Goal: Task Accomplishment & Management: Use online tool/utility

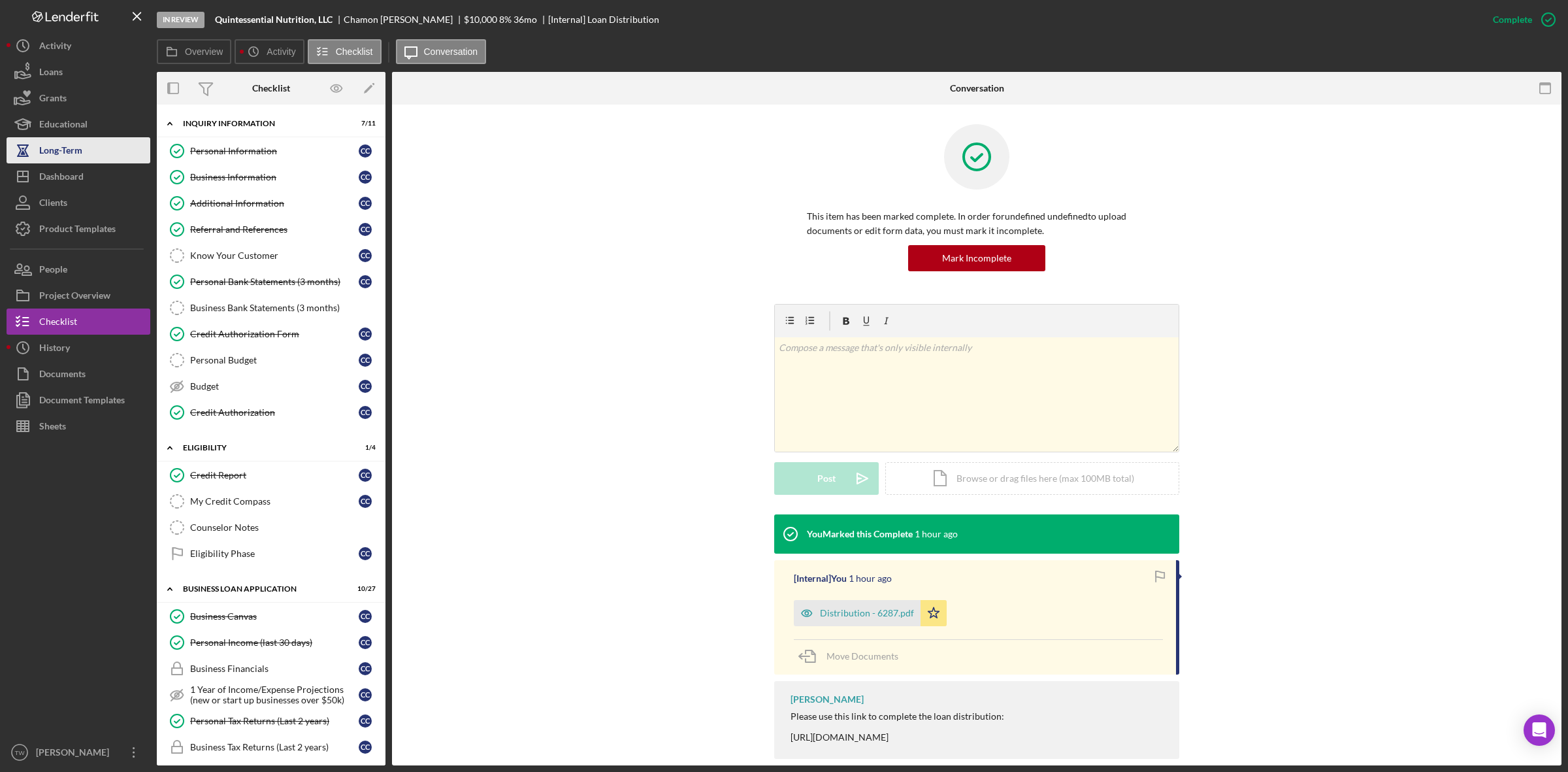
scroll to position [1225, 0]
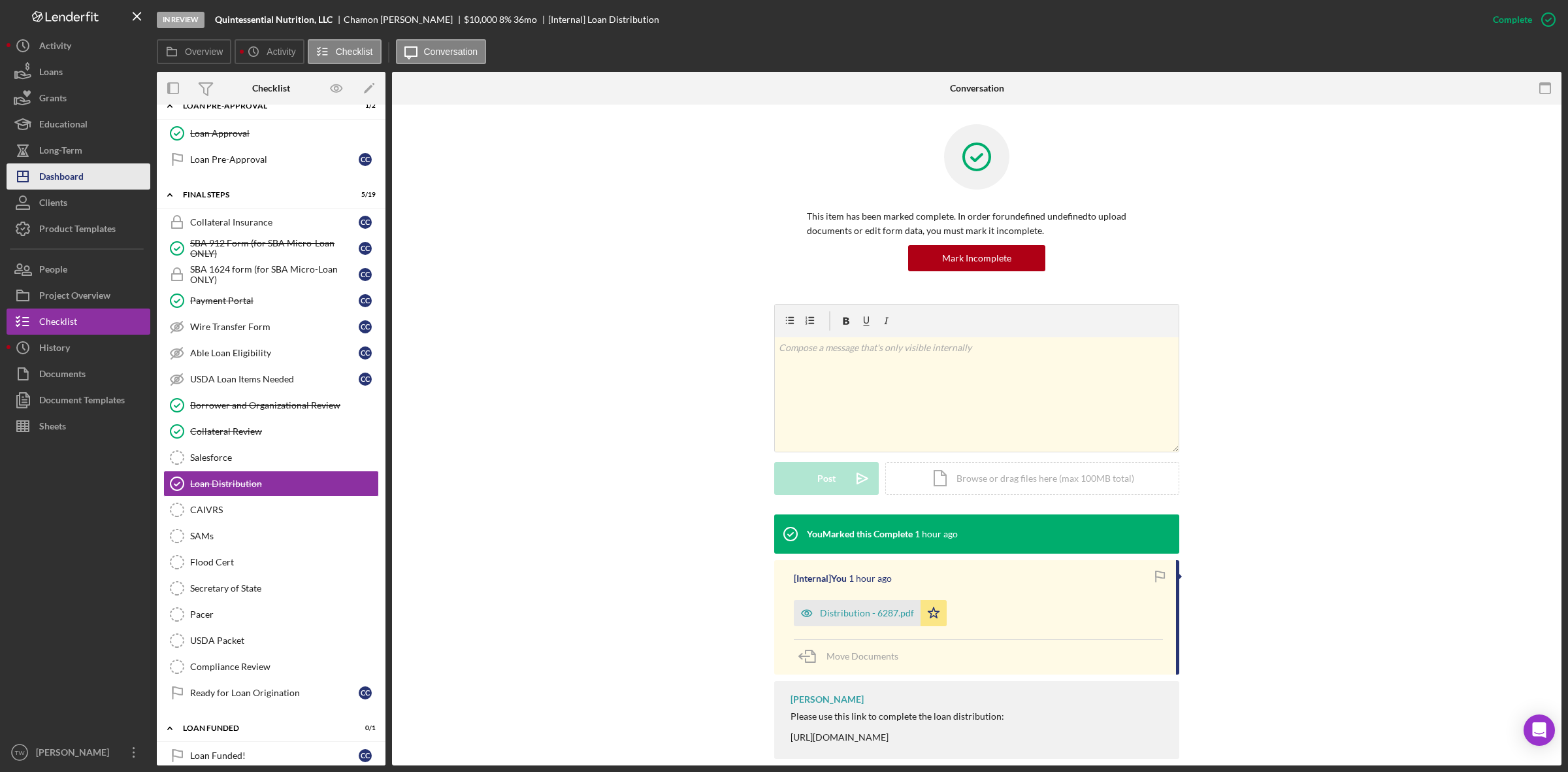
click at [80, 171] on div "Dashboard" at bounding box center [61, 178] width 45 height 29
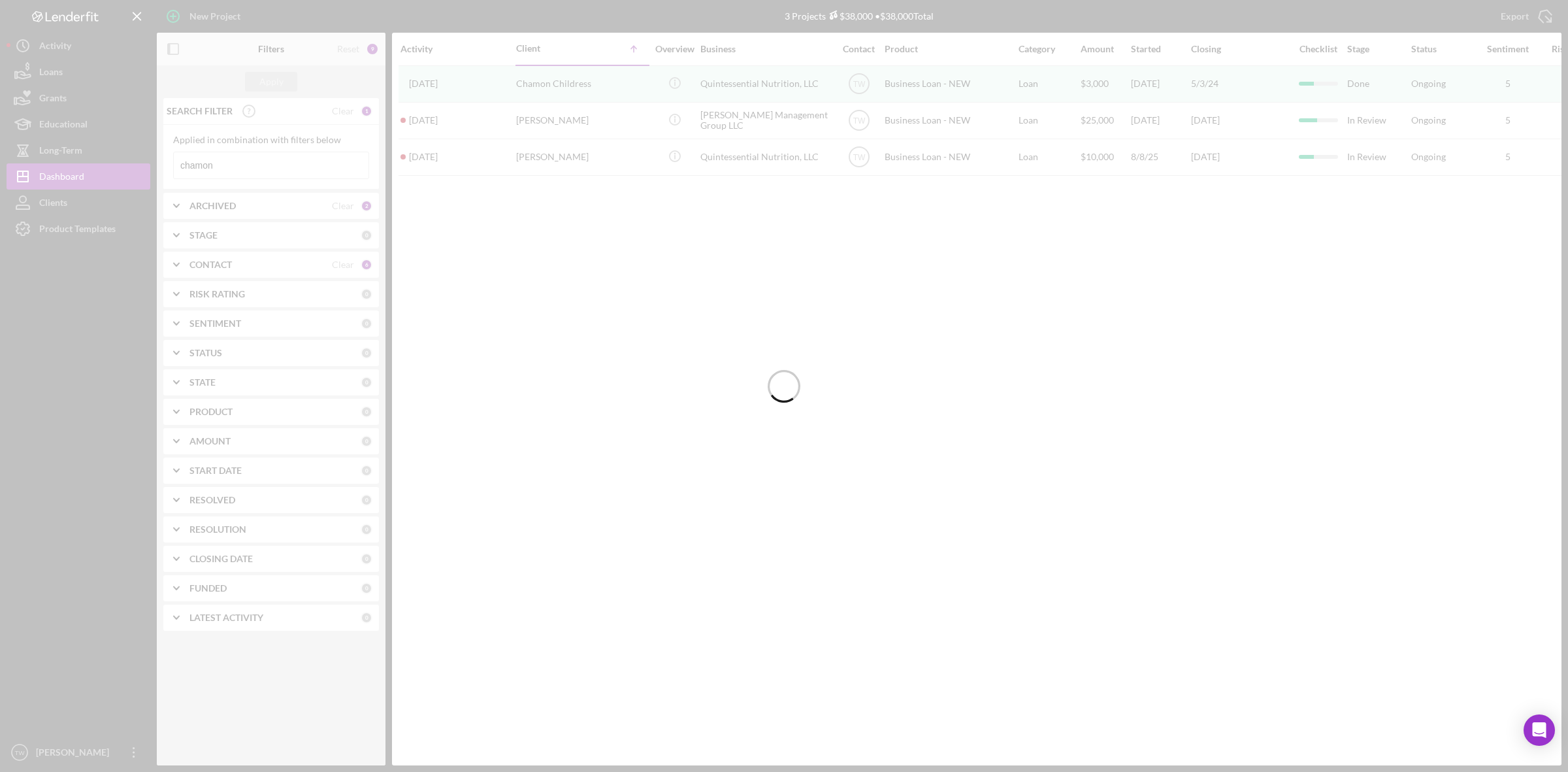
click at [236, 167] on div at bounding box center [784, 386] width 1568 height 772
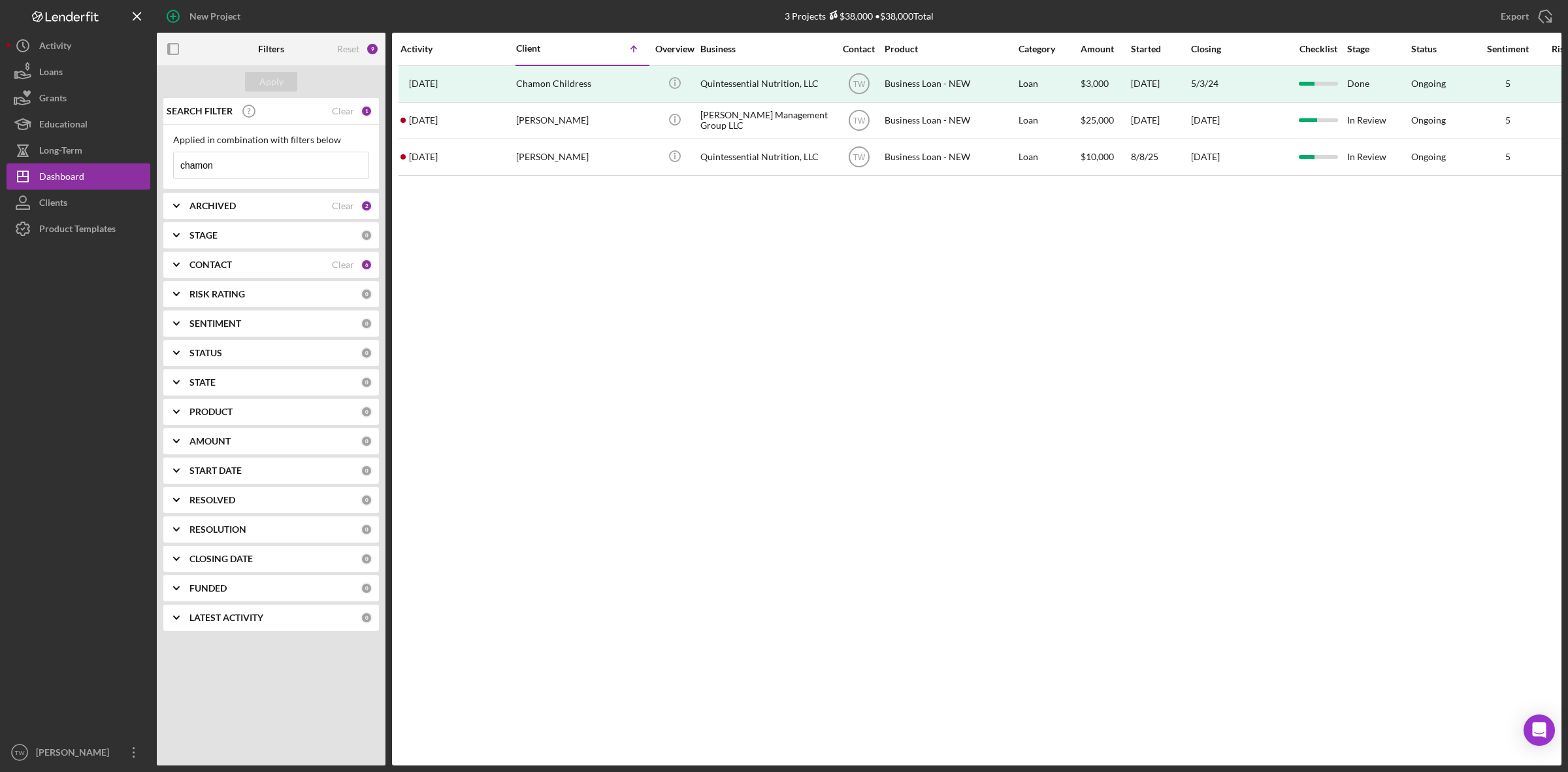
click at [236, 167] on input "chamon" at bounding box center [271, 165] width 195 height 26
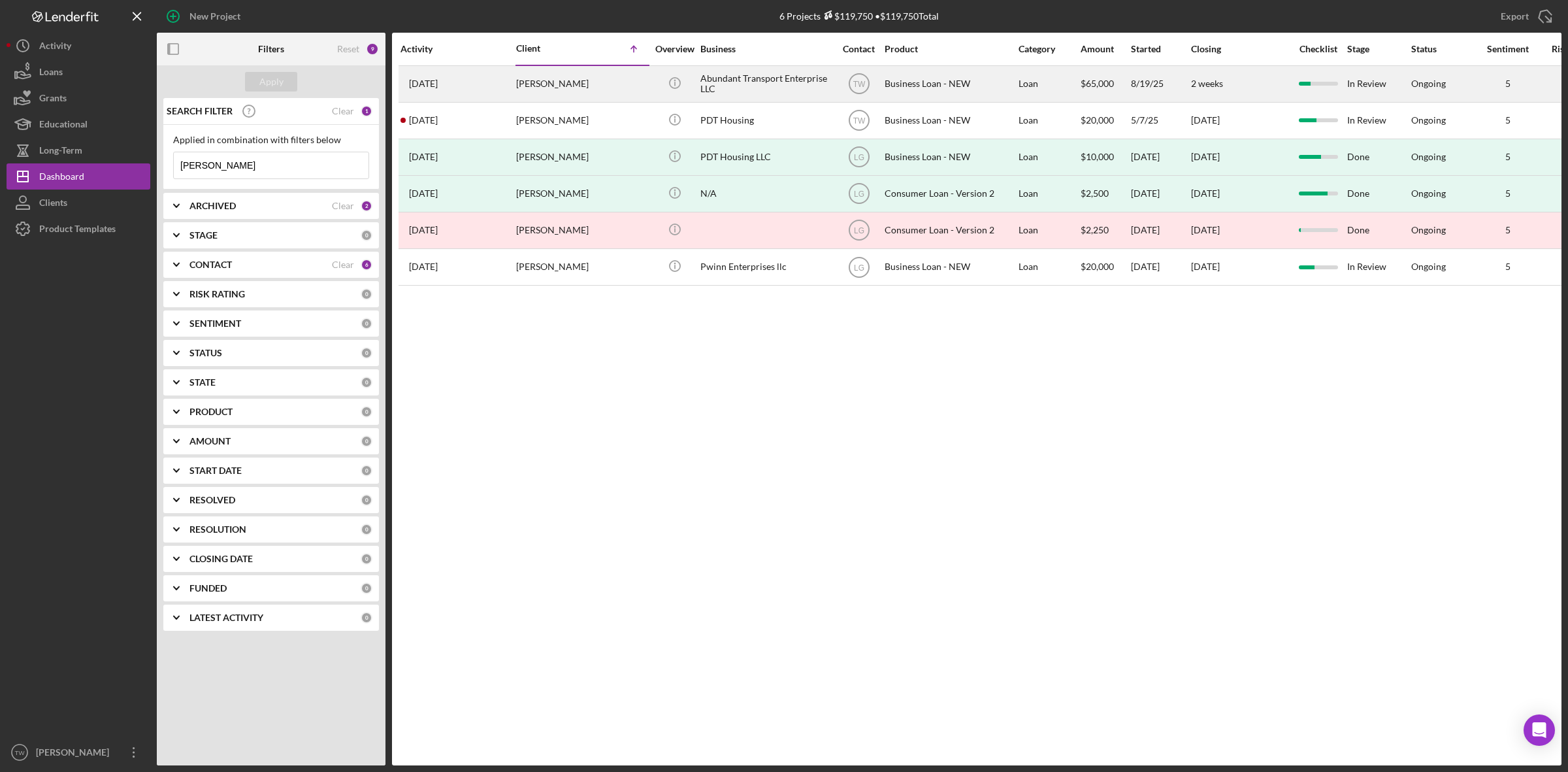
type input "[PERSON_NAME]"
click at [562, 86] on div "[PERSON_NAME]" at bounding box center [581, 84] width 131 height 35
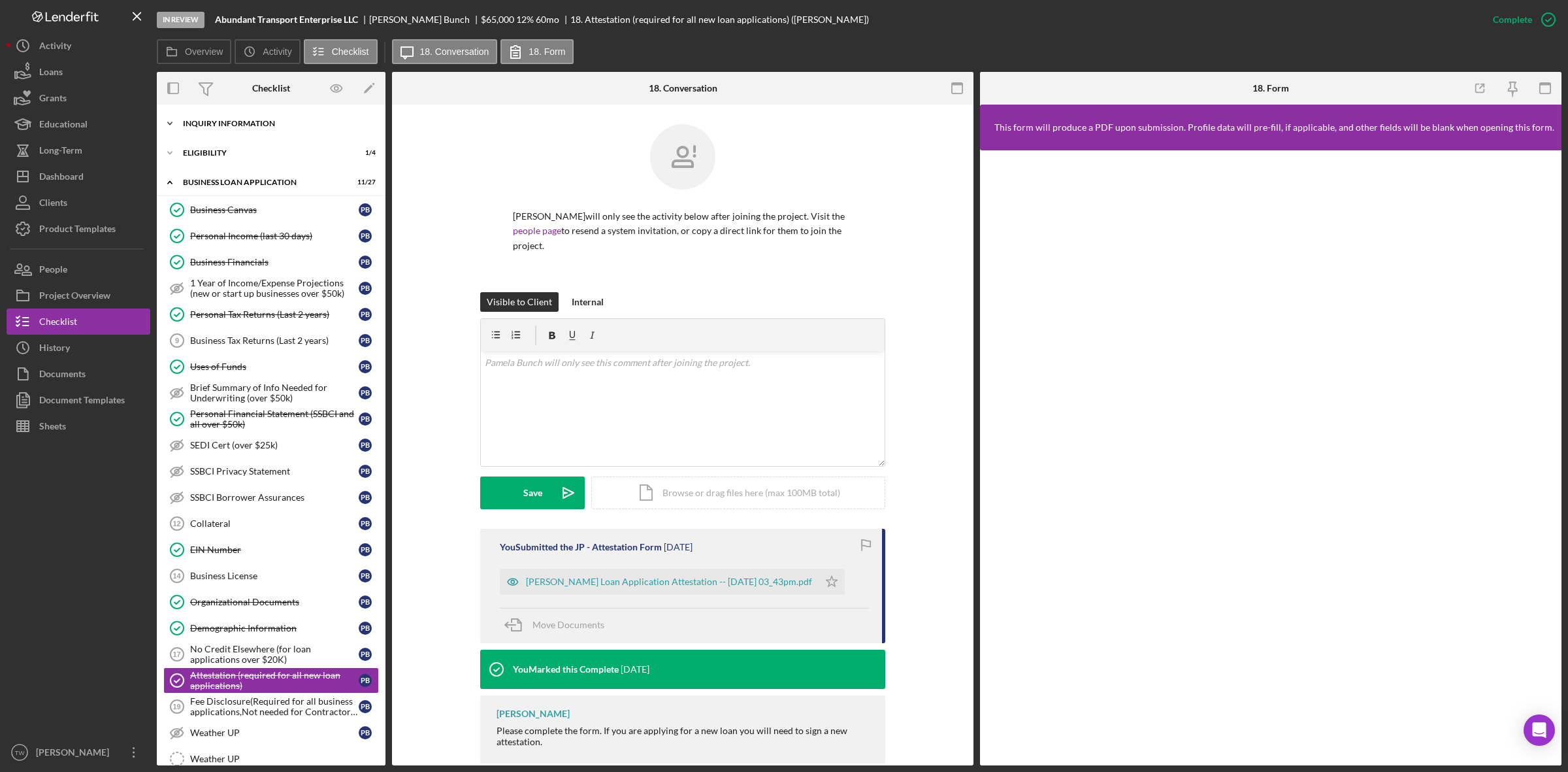
click at [255, 122] on div "INQUIRY INFORMATION" at bounding box center [275, 123] width 186 height 8
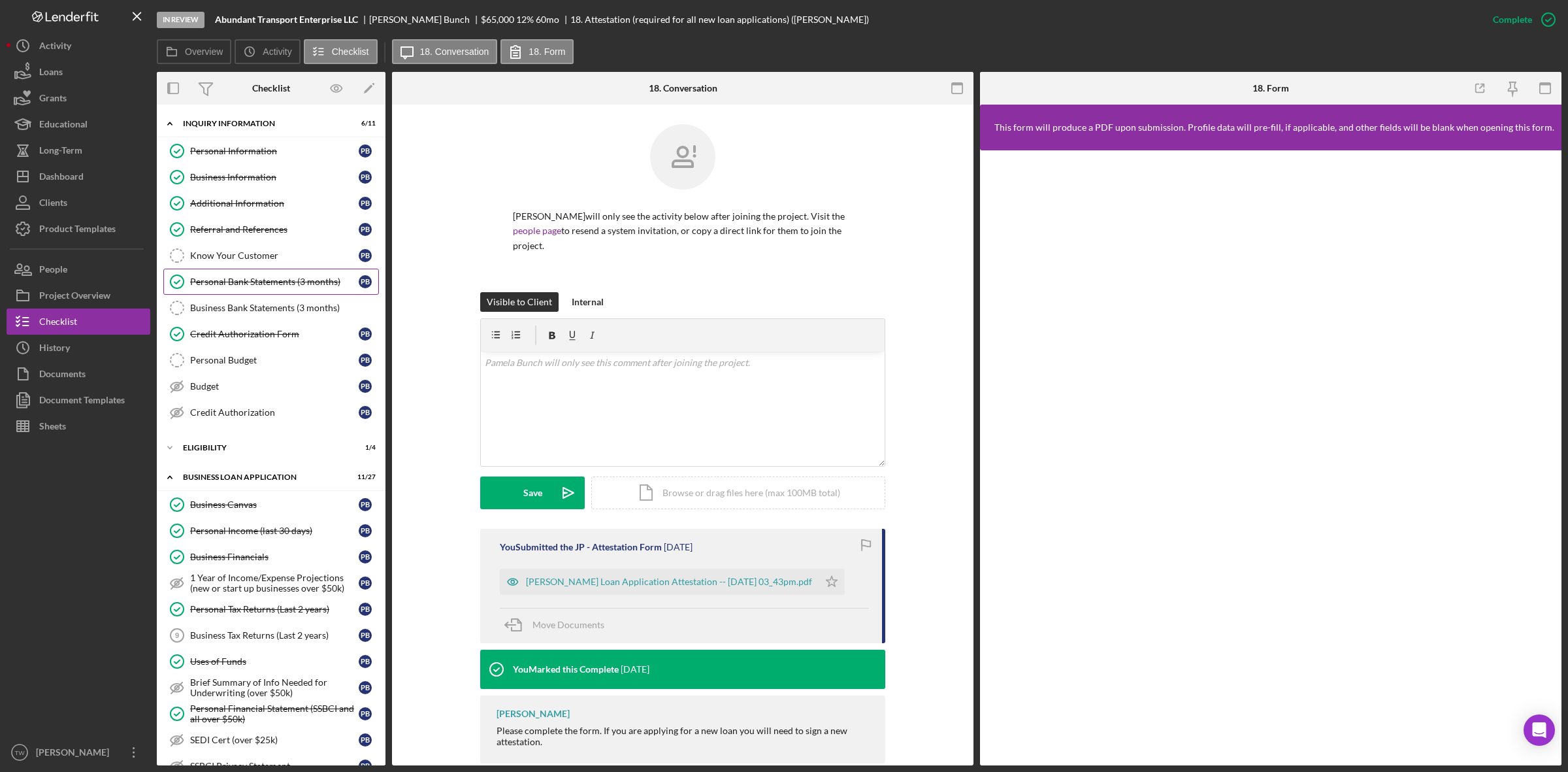
click at [243, 281] on div "Personal Bank Statements (3 months)" at bounding box center [274, 282] width 169 height 11
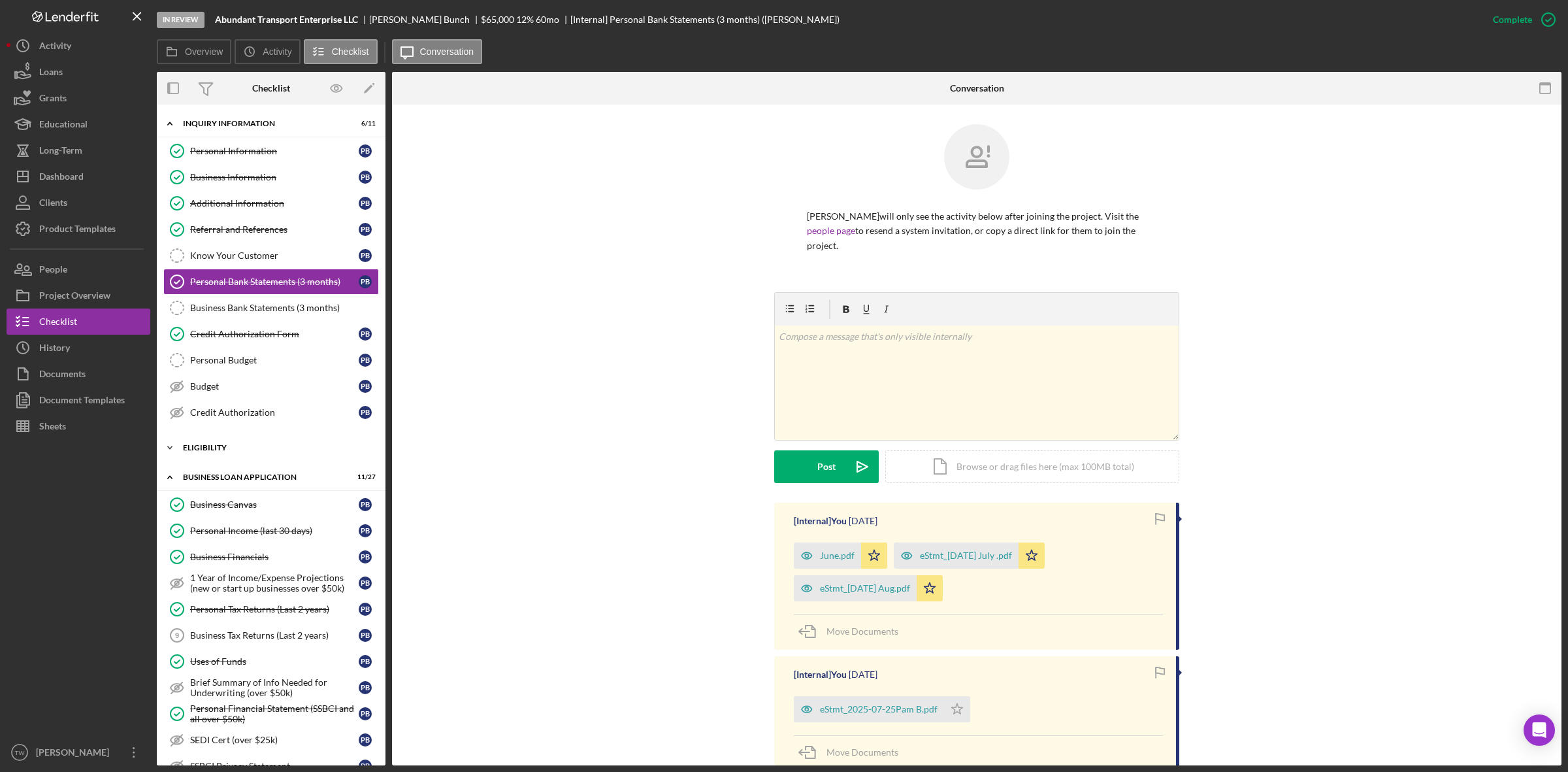
click at [232, 456] on div "Icon/Expander ELIGIBILITY 1 / 4" at bounding box center [271, 447] width 229 height 26
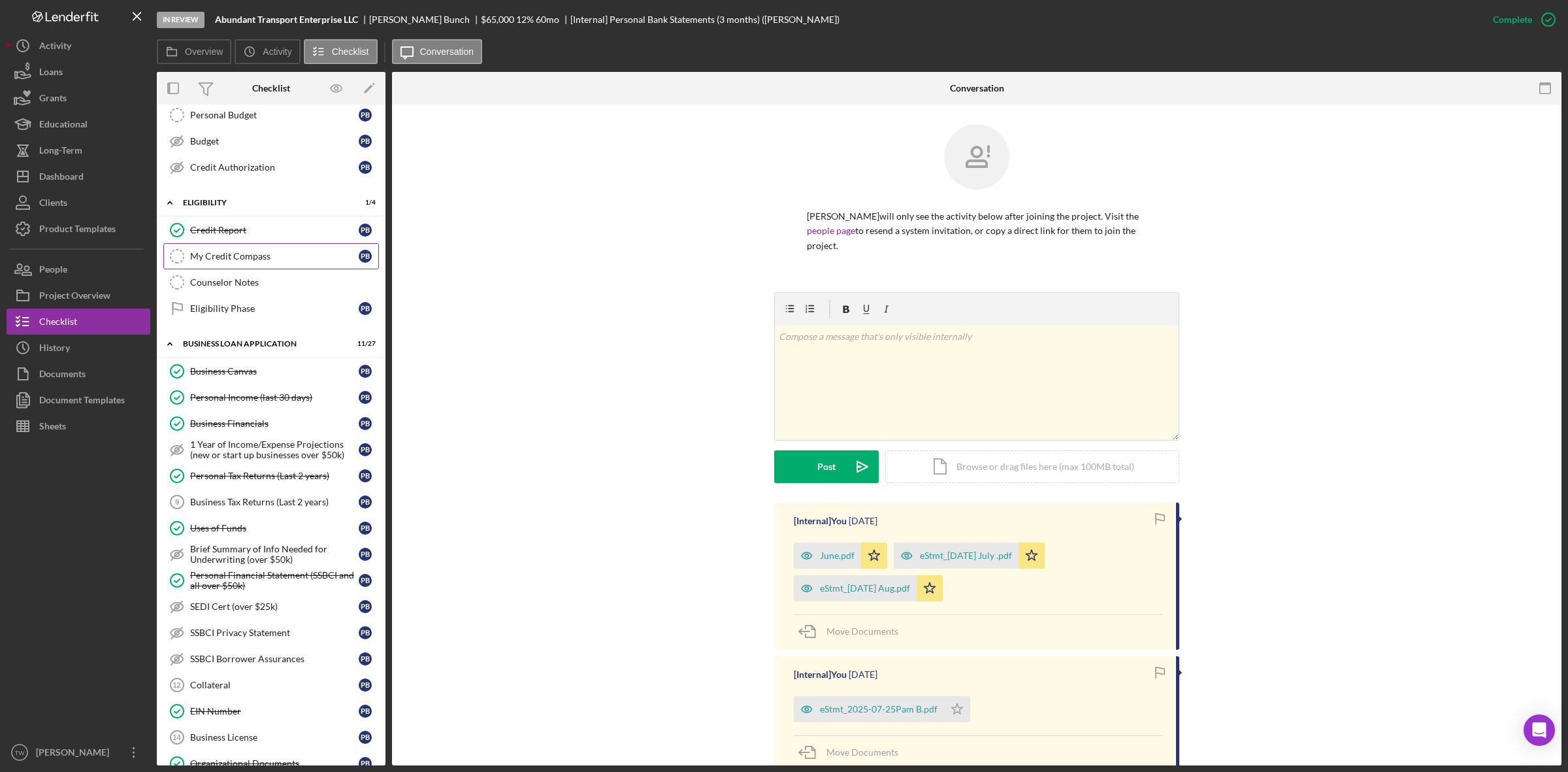
scroll to position [653, 0]
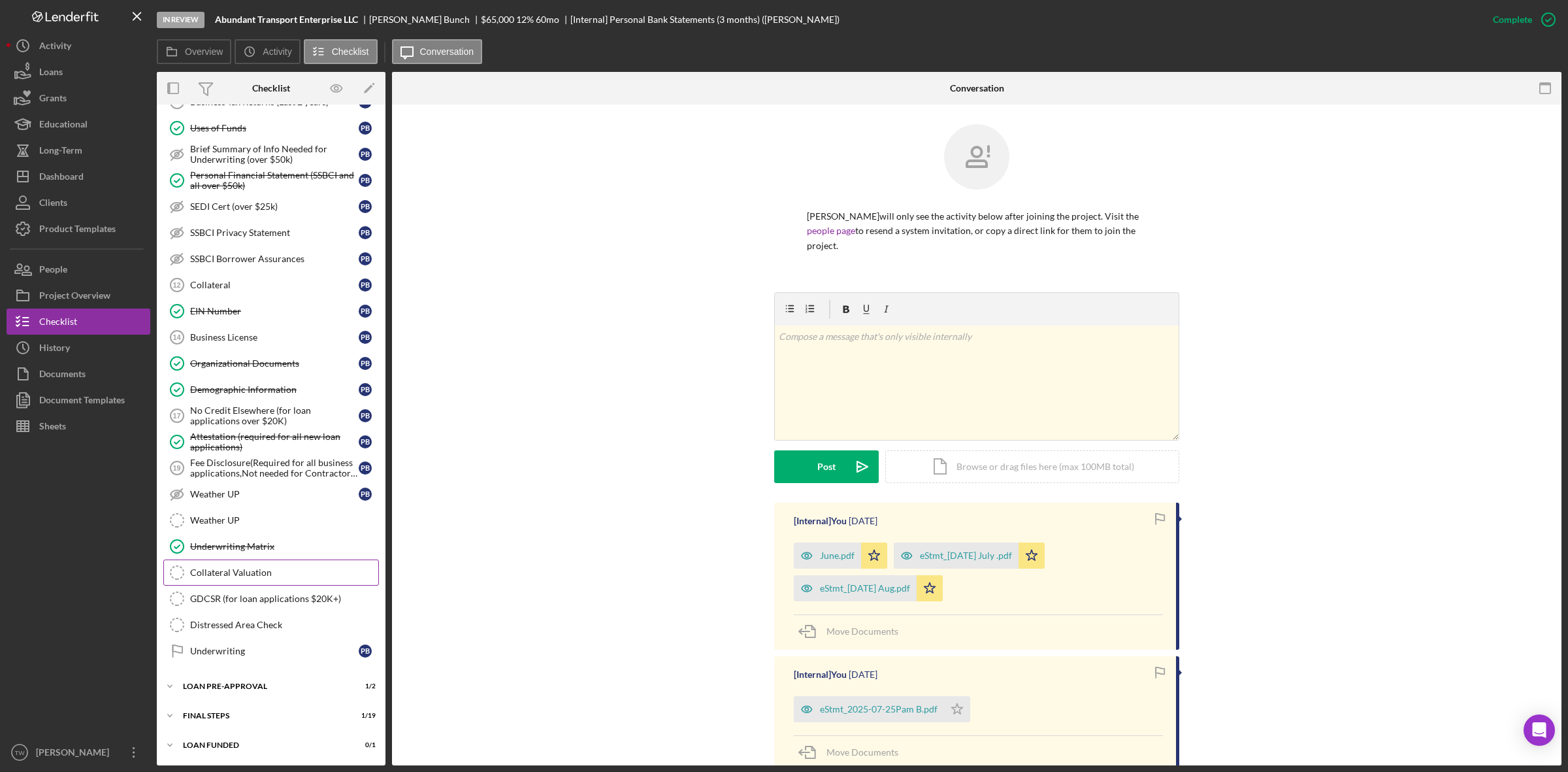
click at [248, 583] on link "Collateral Valuation Collateral Valuation" at bounding box center [271, 572] width 215 height 26
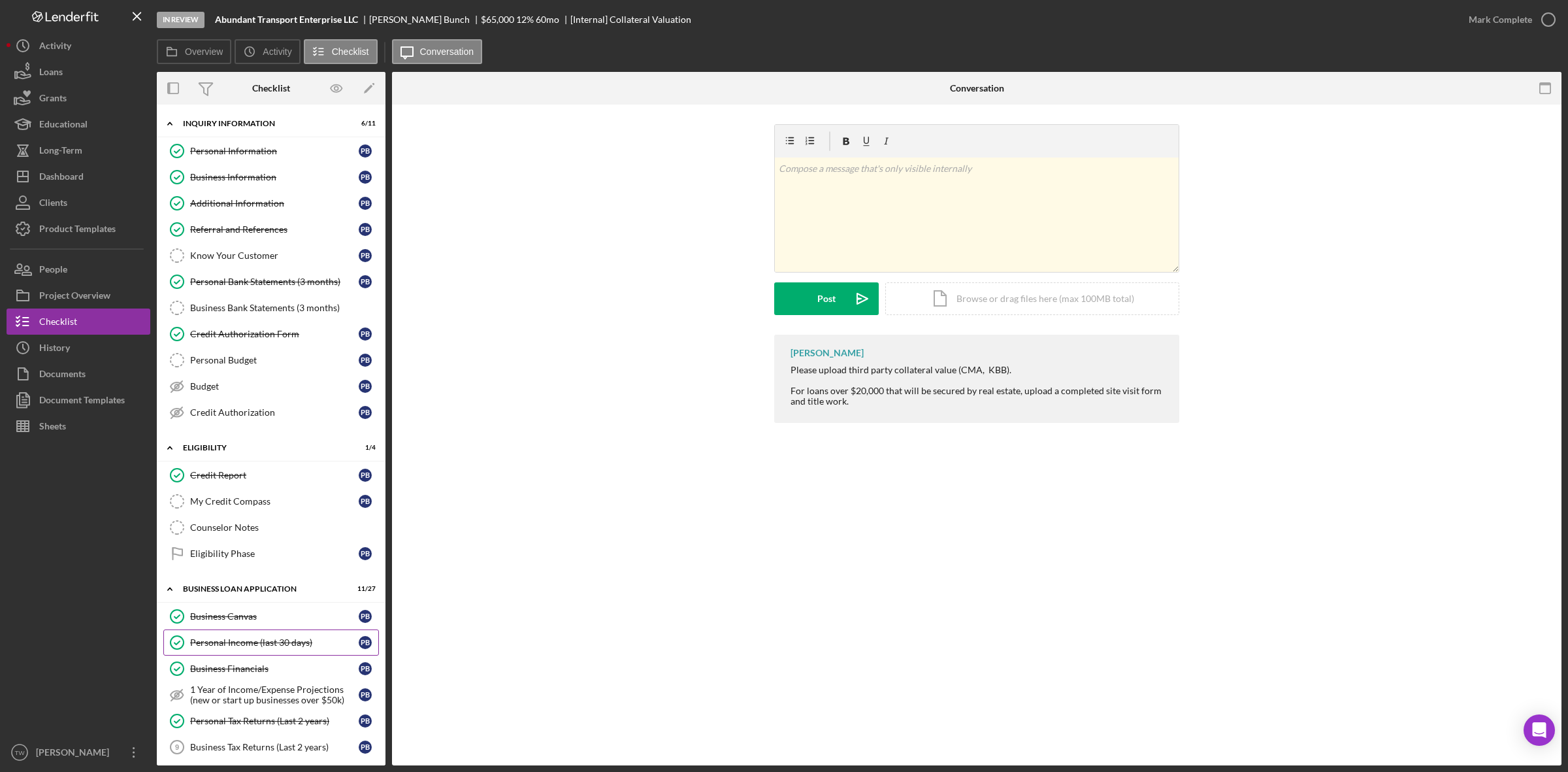
click at [255, 639] on link "Personal Income (last 30 days) Personal Income (last 30 days) P B" at bounding box center [271, 642] width 215 height 26
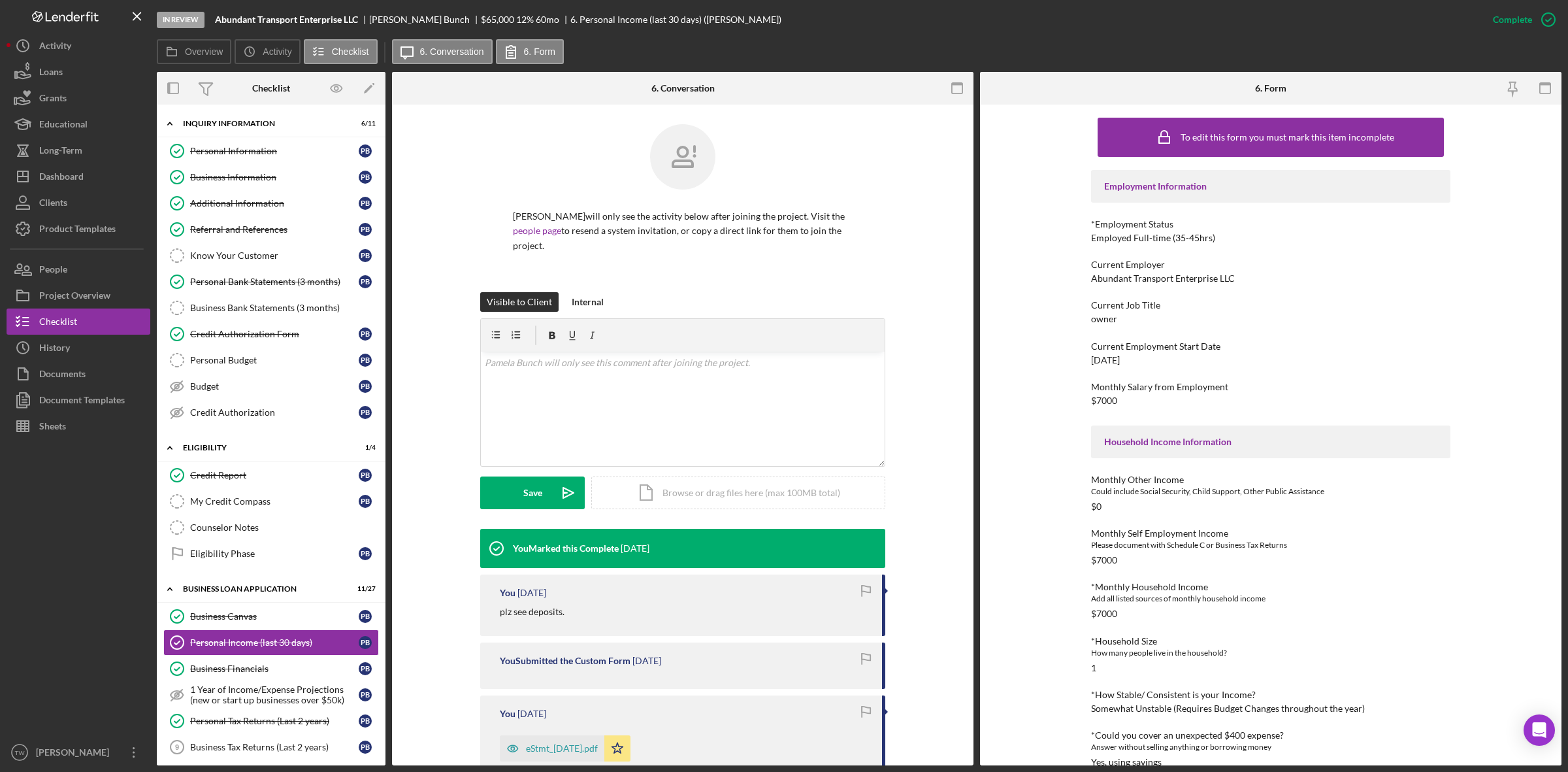
scroll to position [163, 0]
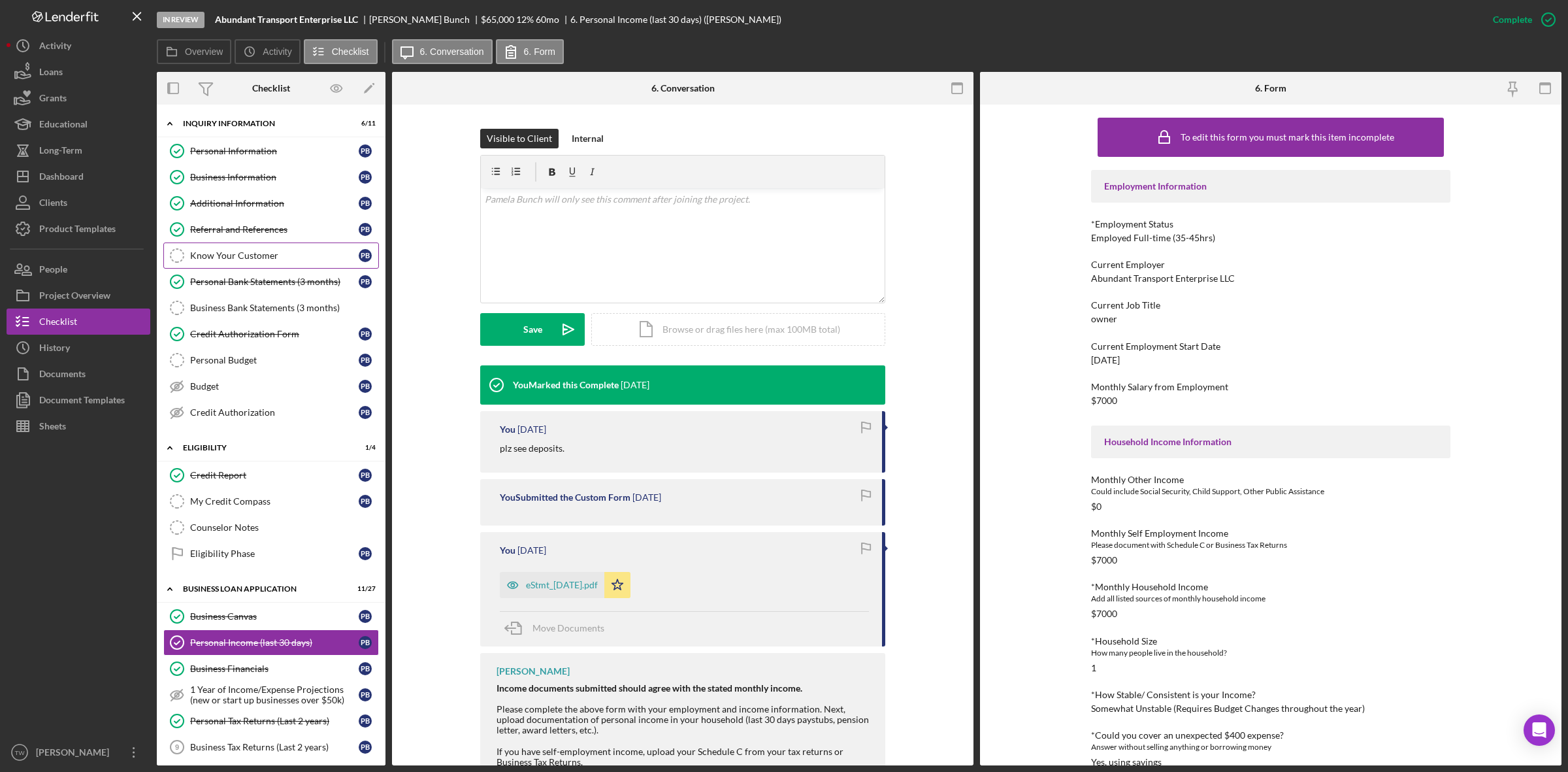
drag, startPoint x: 295, startPoint y: 267, endPoint x: 285, endPoint y: 277, distance: 14.1
click at [293, 267] on link "Know Your Customer Know Your Customer P B" at bounding box center [271, 255] width 215 height 26
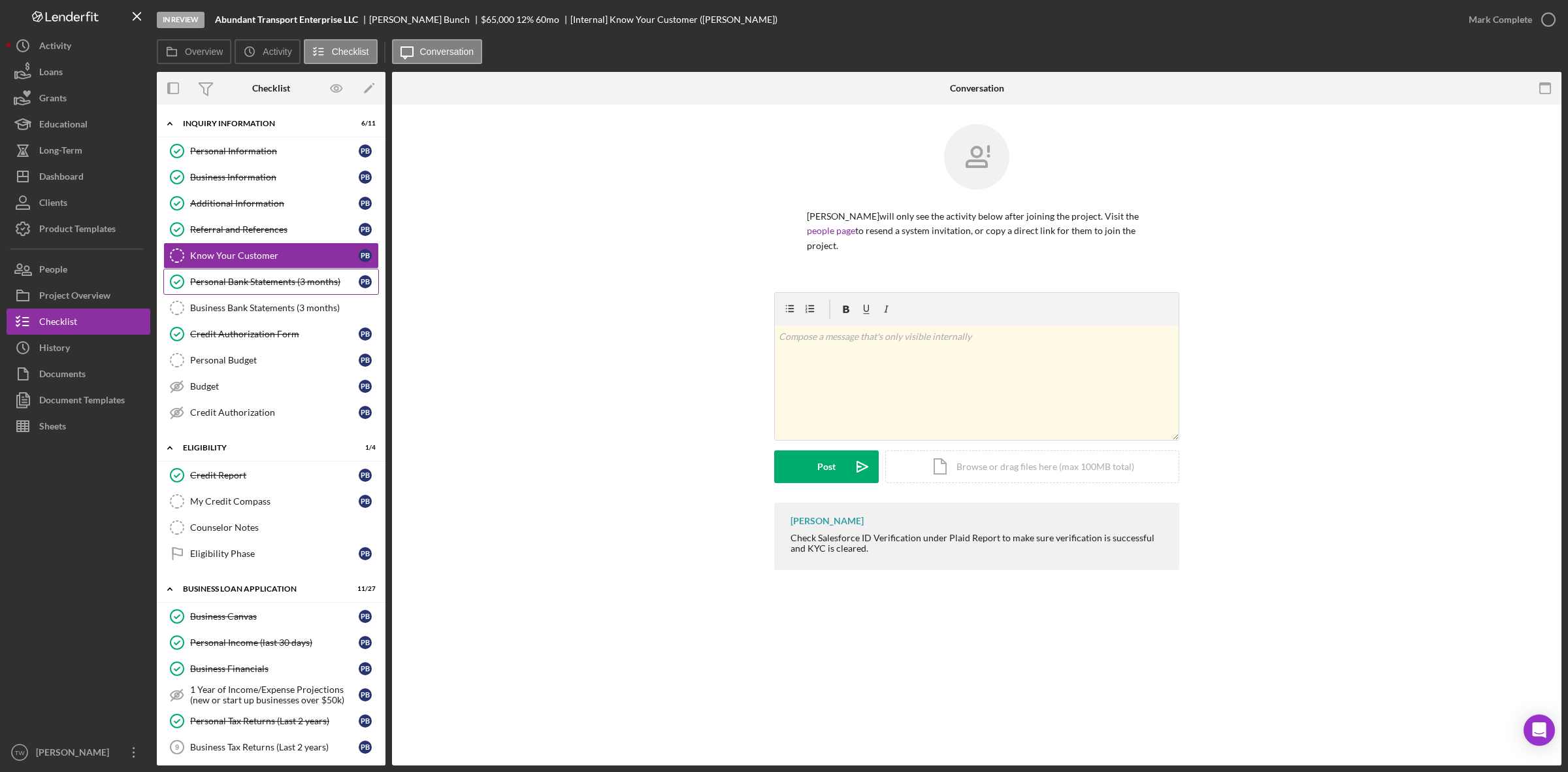
click at [285, 278] on div "Personal Bank Statements (3 months)" at bounding box center [274, 282] width 169 height 11
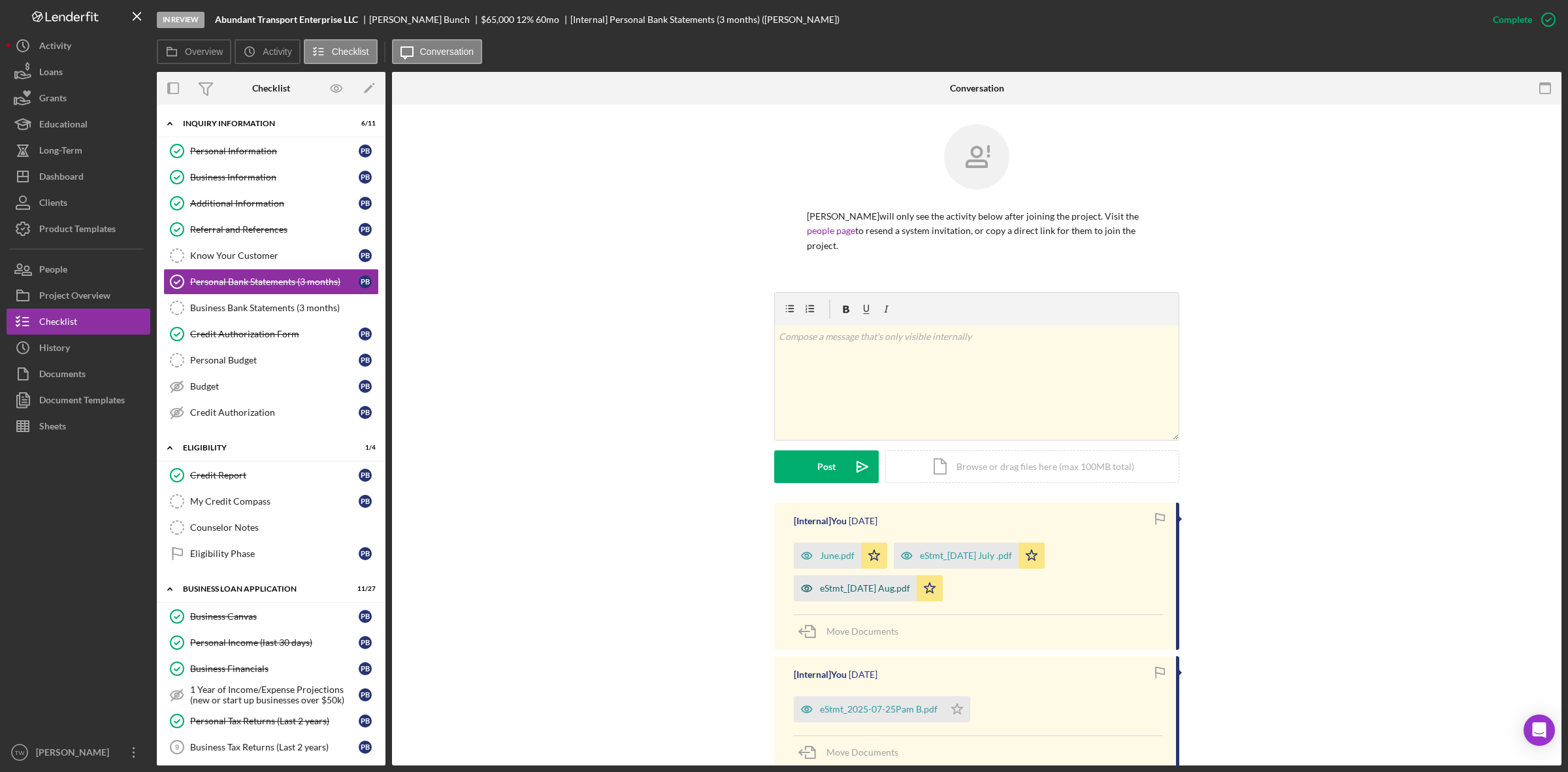
click at [883, 587] on div "eStmt_[DATE] Aug.pdf" at bounding box center [865, 588] width 90 height 11
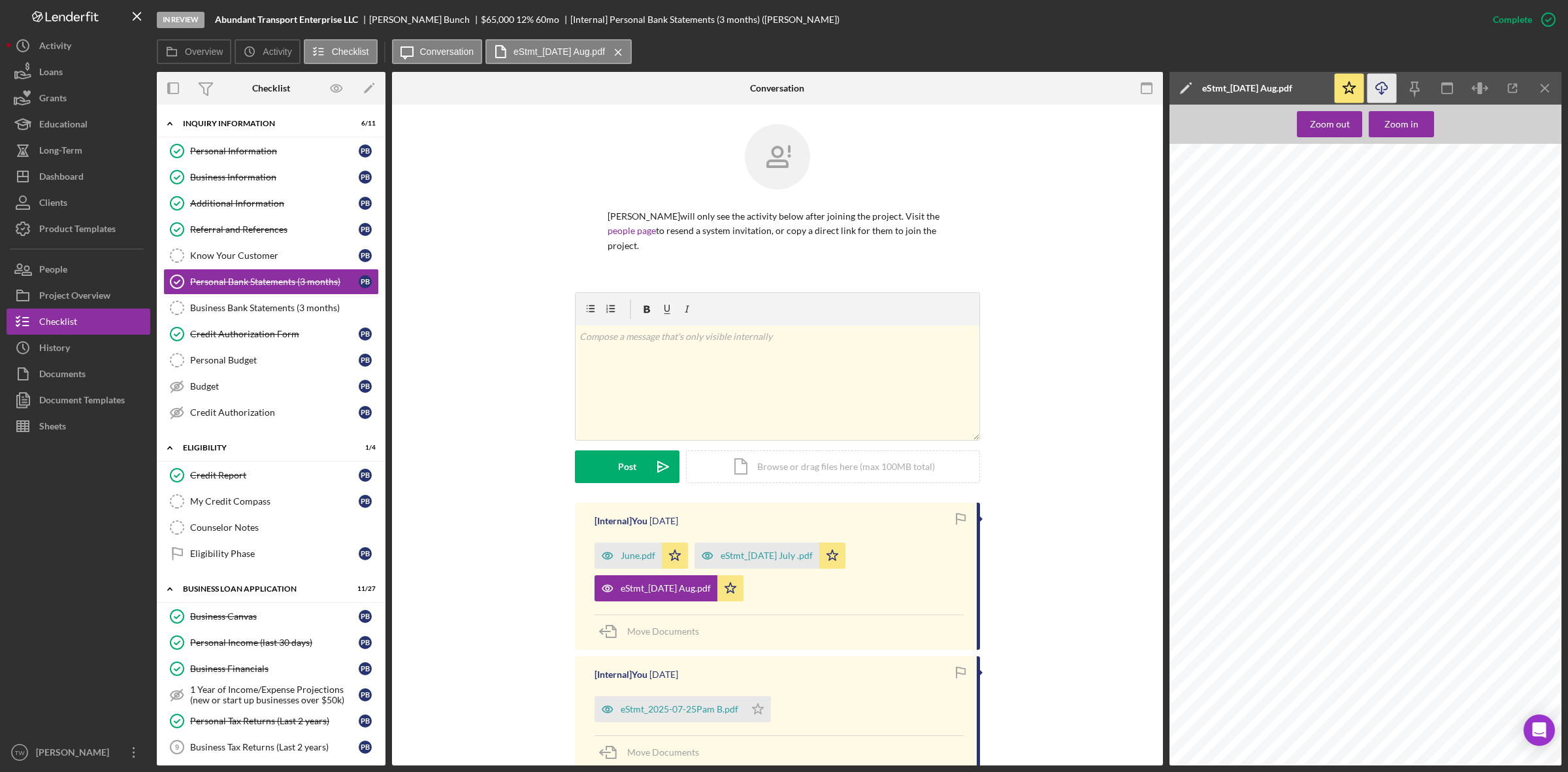
click at [1386, 93] on icon "Icon/Download" at bounding box center [1383, 89] width 29 height 29
click at [1379, 88] on icon "Icon/Download" at bounding box center [1383, 89] width 29 height 29
click at [248, 647] on div "Personal Income (last 30 days)" at bounding box center [274, 643] width 169 height 11
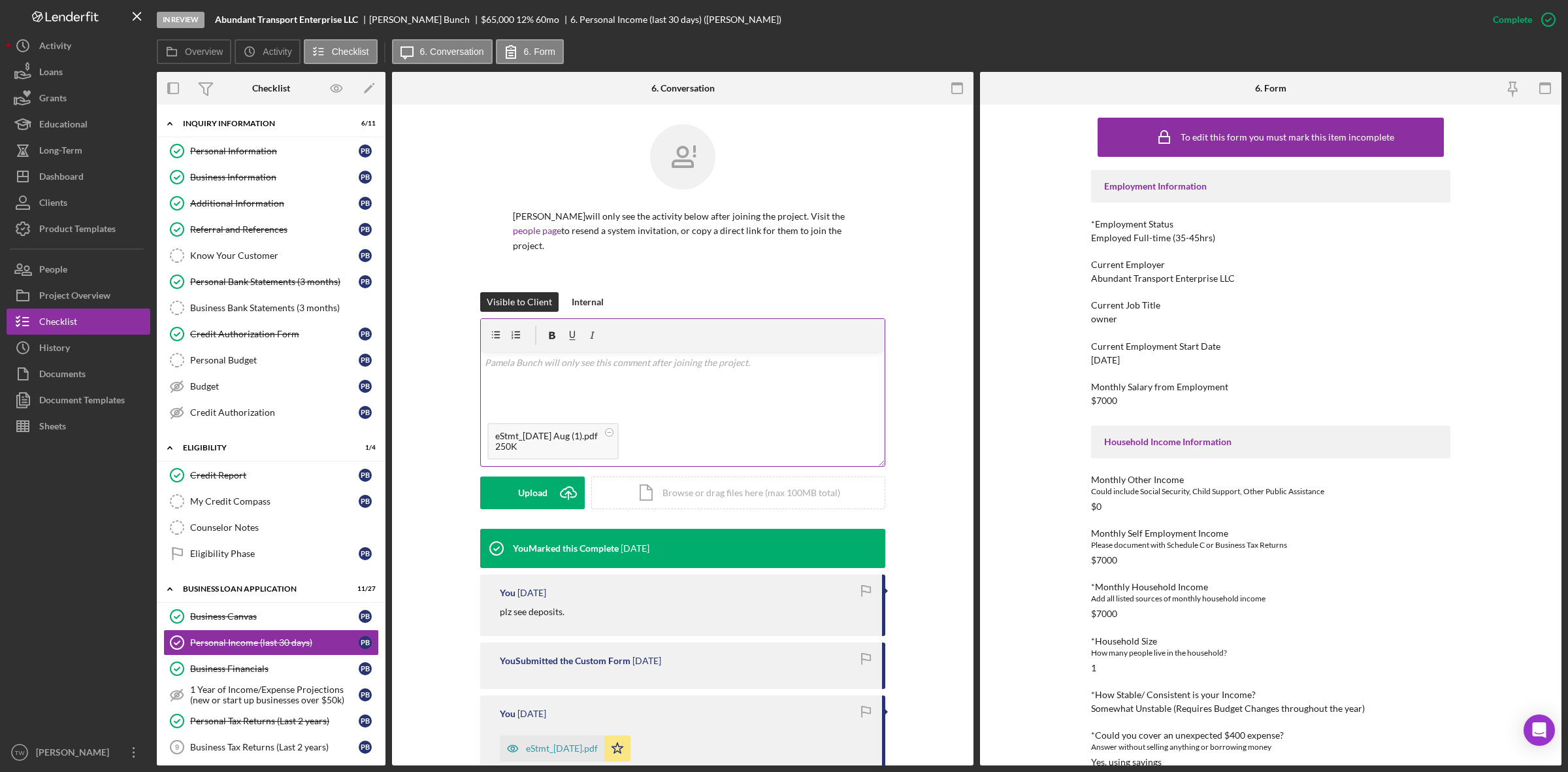
click at [661, 377] on div "v Color teal Color pink Remove color Add row above Add row below Add column bef…" at bounding box center [683, 383] width 404 height 65
click at [537, 495] on div "Save" at bounding box center [533, 493] width 19 height 33
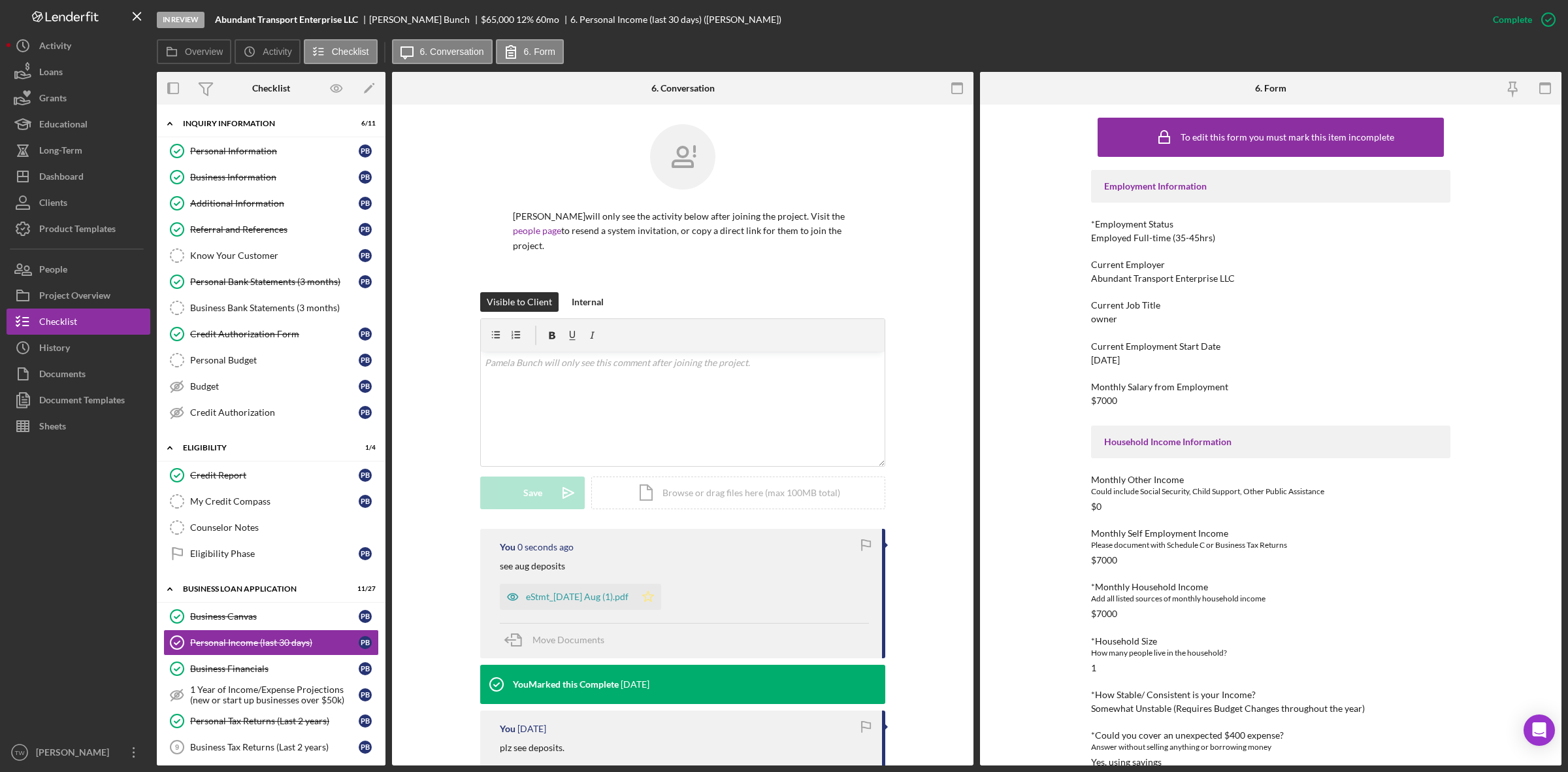
click at [661, 601] on icon "Icon/Star" at bounding box center [648, 596] width 26 height 26
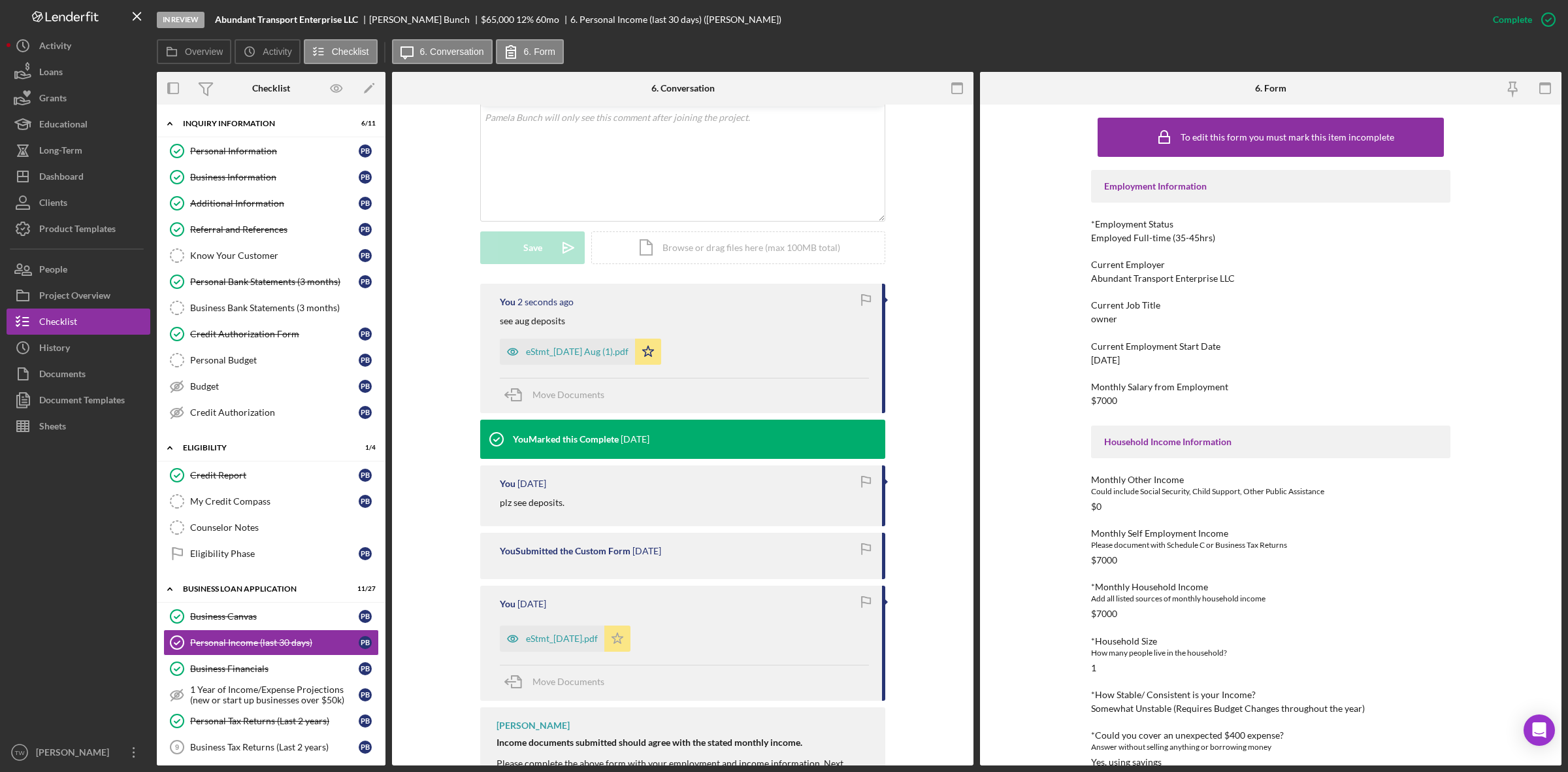
click at [631, 639] on icon "Icon/Star" at bounding box center [617, 638] width 26 height 26
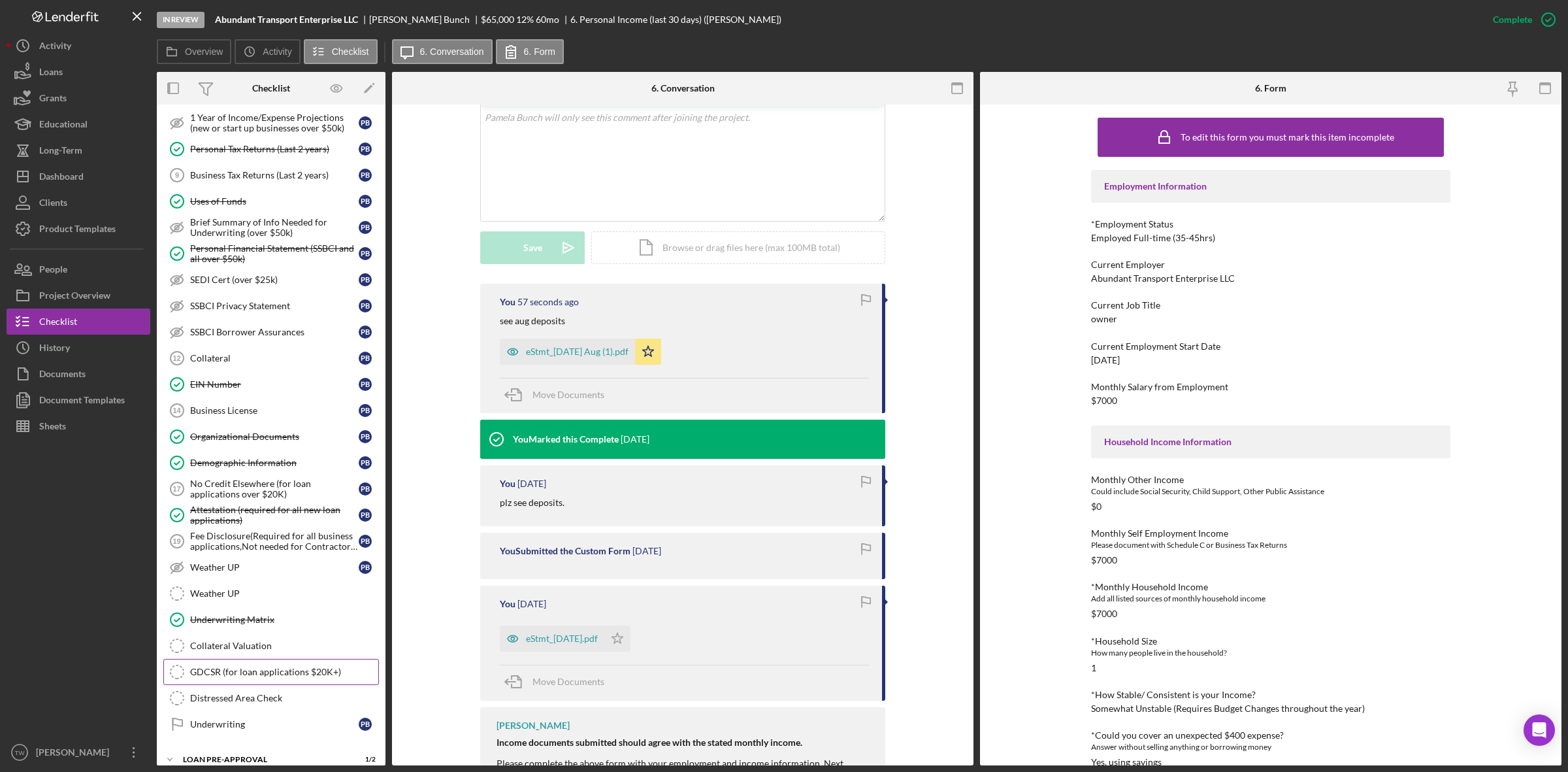
scroll to position [658, 0]
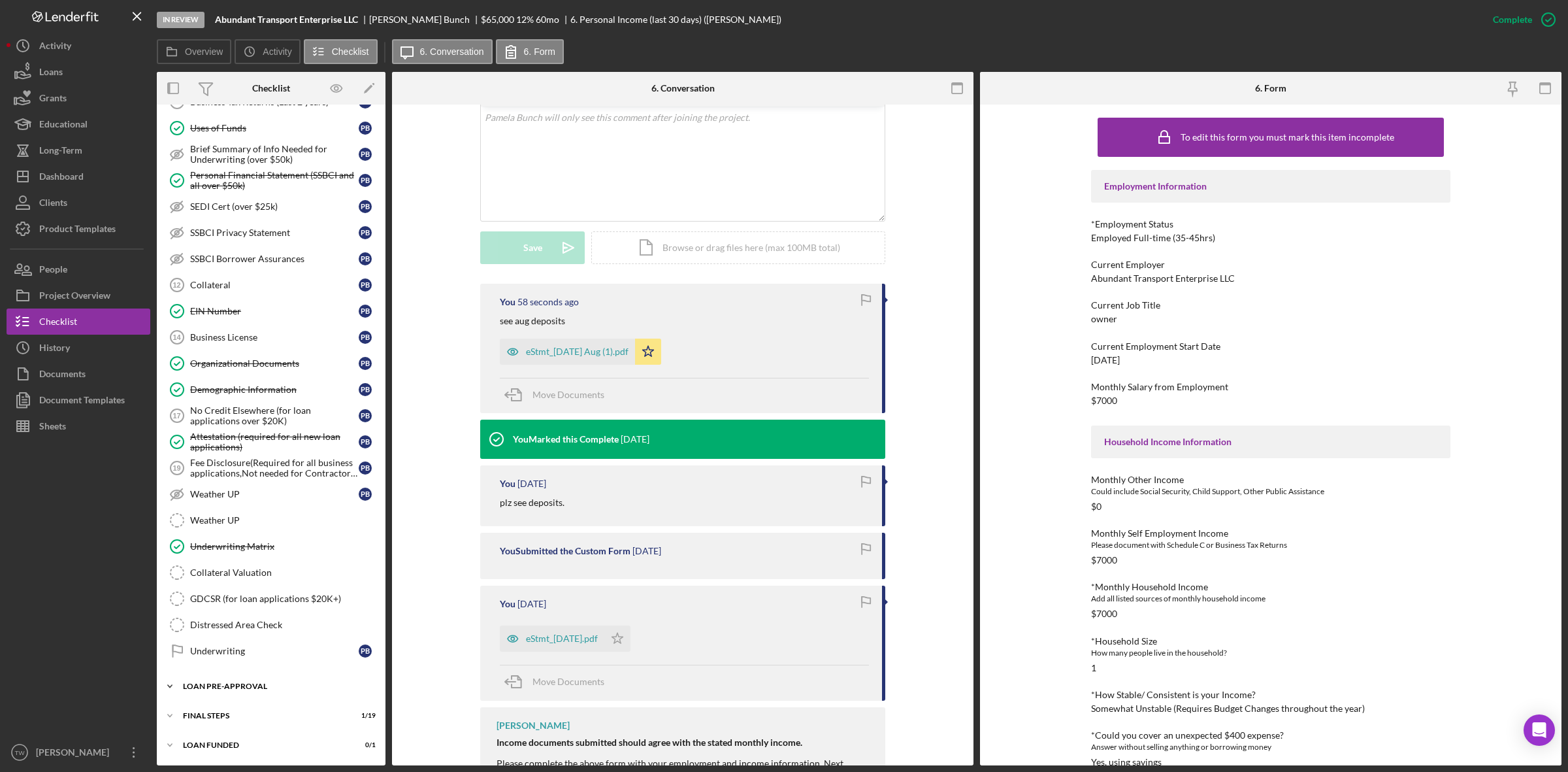
click at [234, 693] on div "Icon/Expander LOAN PRE-APPROVAL 1 / 2" at bounding box center [271, 686] width 229 height 26
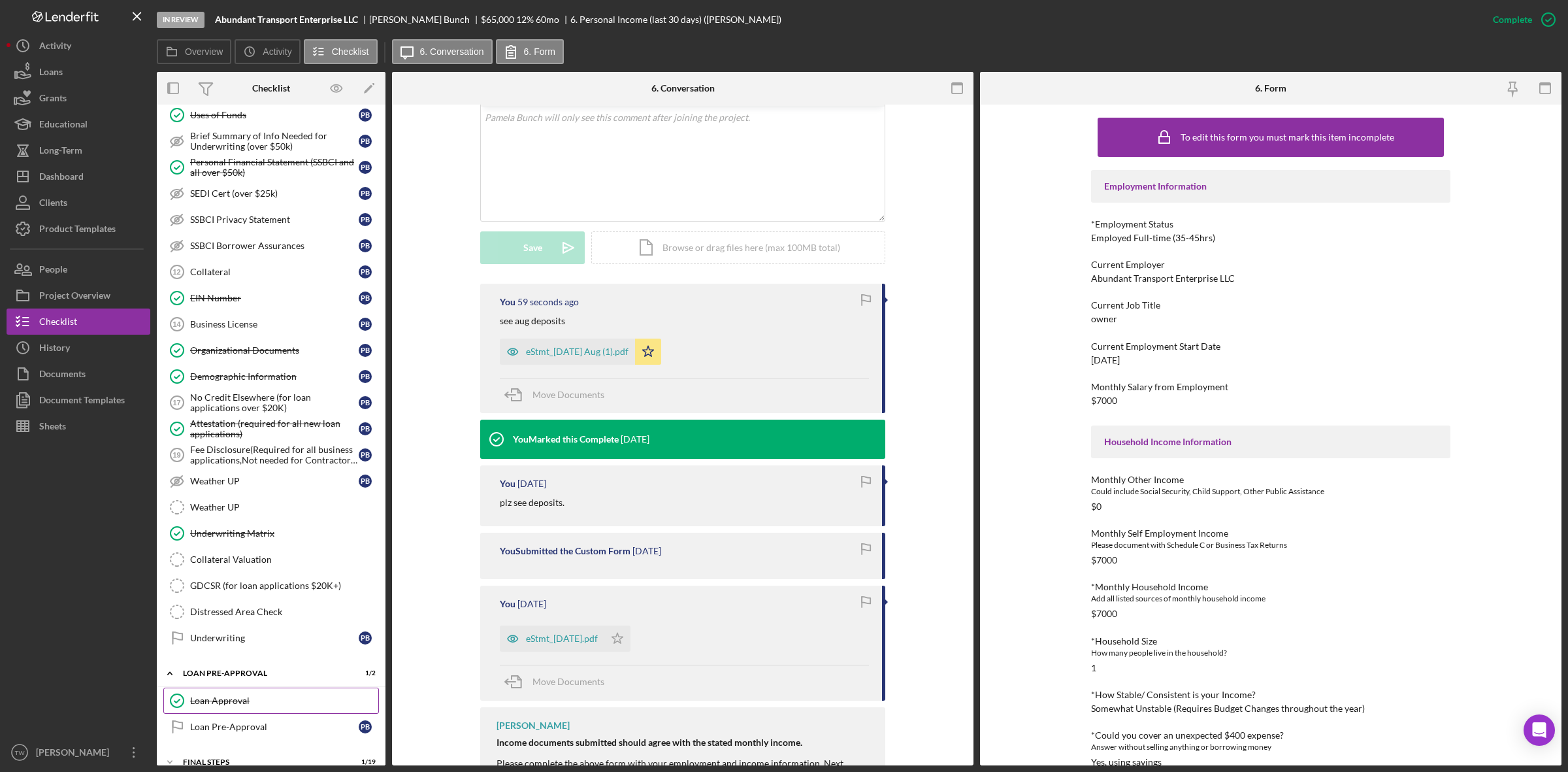
click at [227, 706] on div "Loan Approval" at bounding box center [284, 701] width 188 height 11
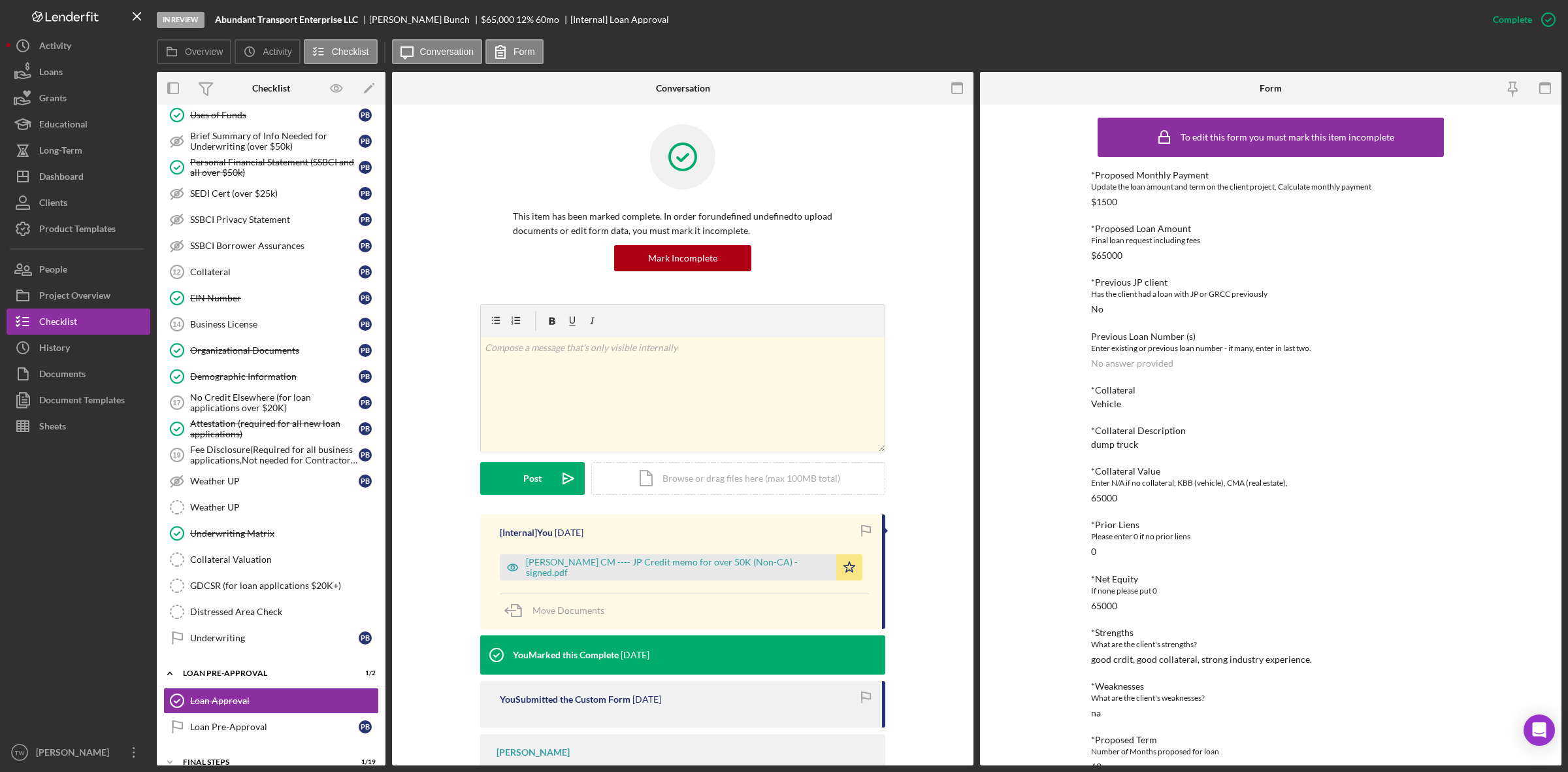
scroll to position [180, 0]
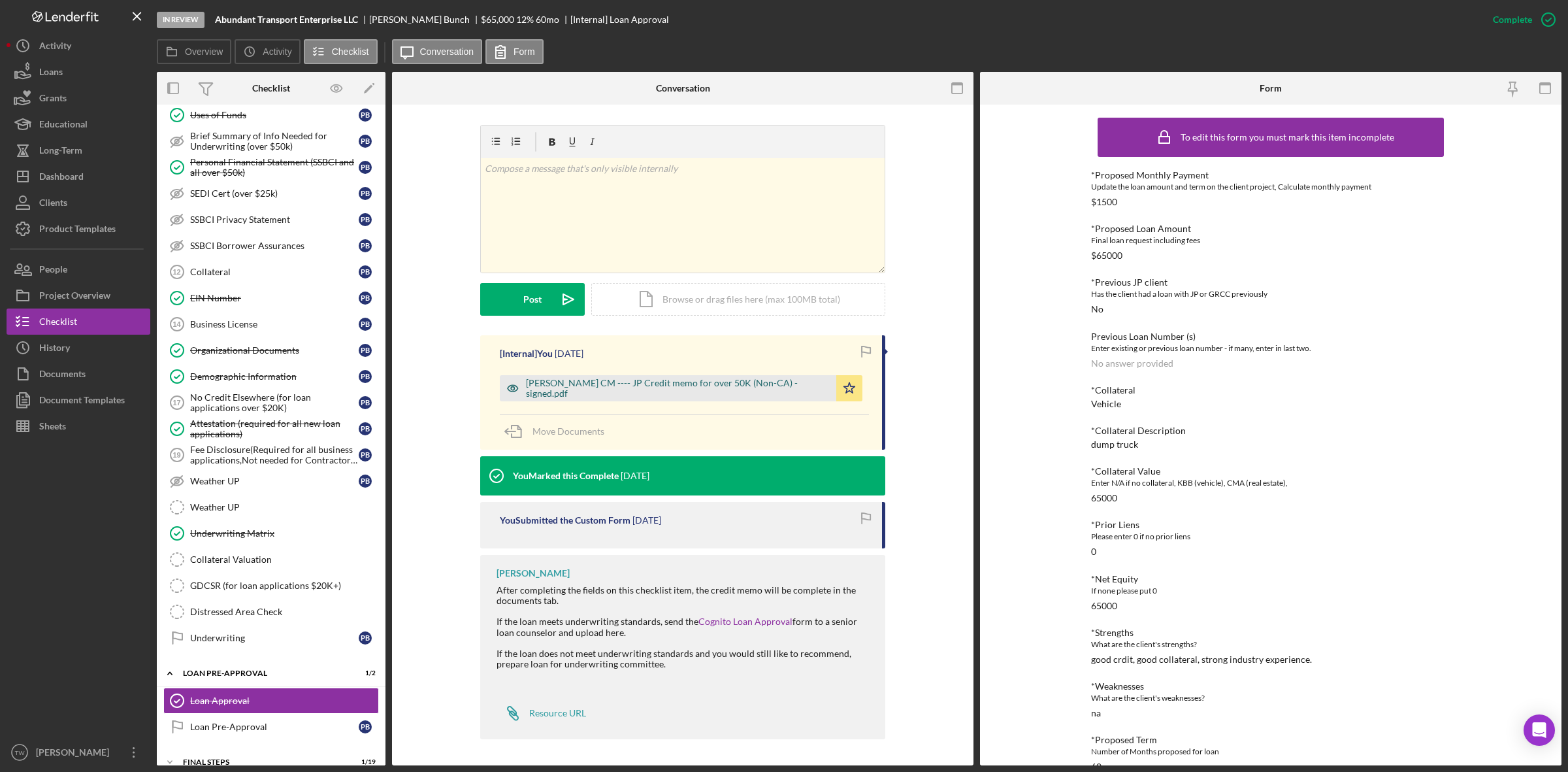
click at [657, 381] on div "[PERSON_NAME] CM ---- JP Credit memo for over 50K (Non-CA) - signed.pdf" at bounding box center [668, 388] width 337 height 26
